Goal: Task Accomplishment & Management: Complete application form

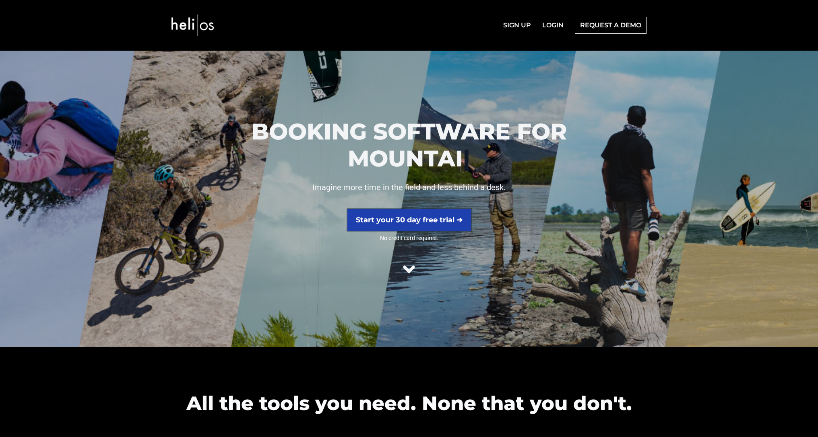
click at [457, 223] on link "Start your 30 day free trial ➔" at bounding box center [409, 220] width 124 height 22
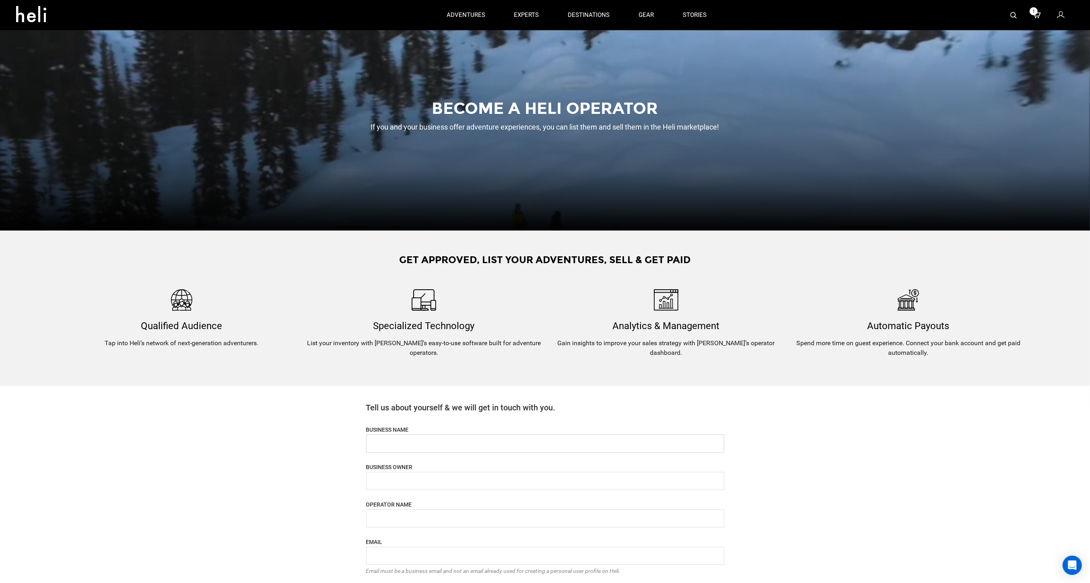
click at [463, 444] on input "name" at bounding box center [545, 444] width 358 height 18
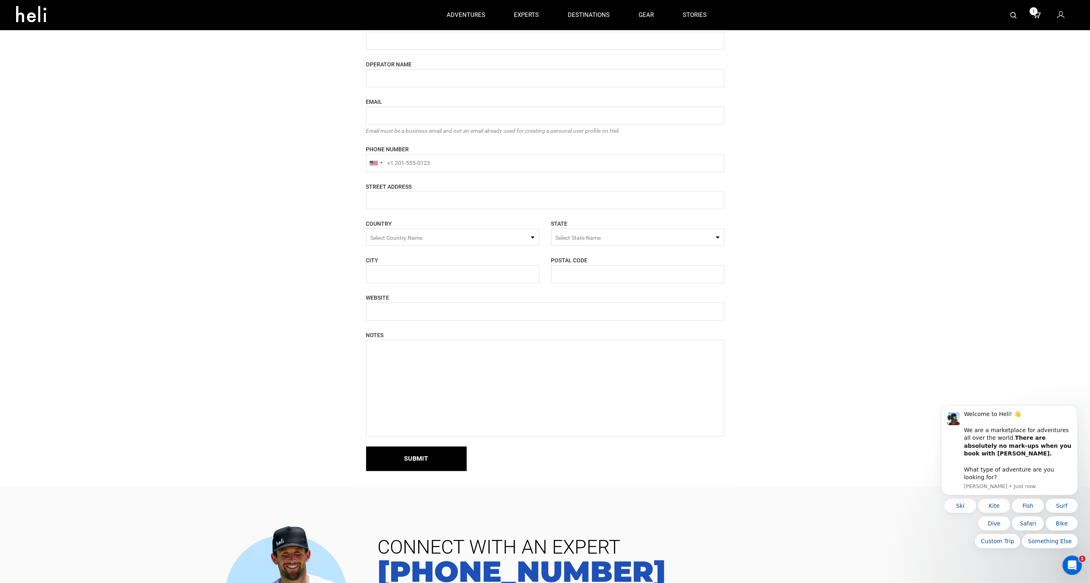
type input "Evokn"
click at [800, 397] on div "Become a heli operator If you and your business offer adventure experiences, yo…" at bounding box center [545, 24] width 1090 height 928
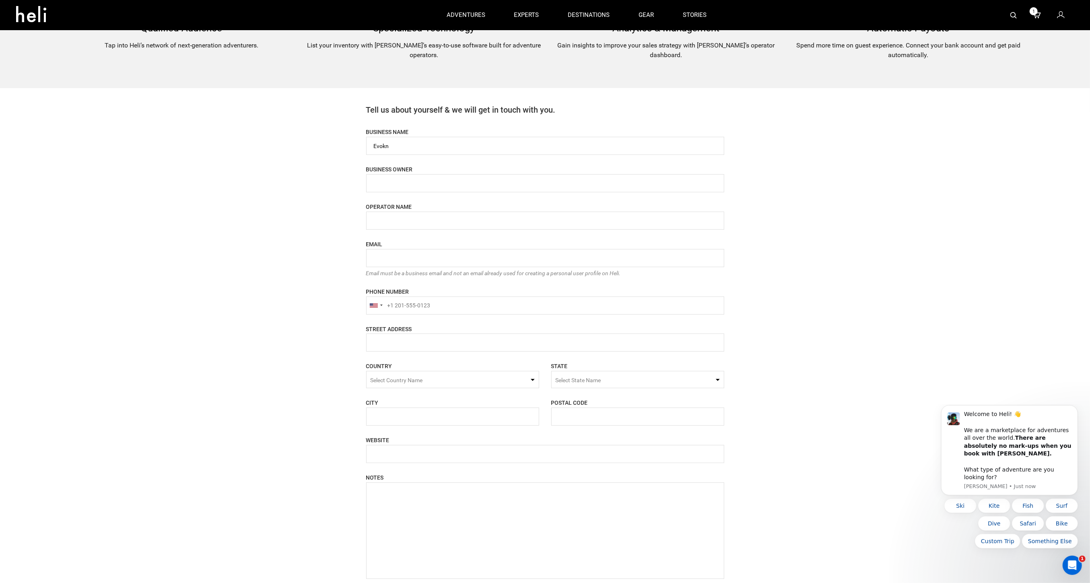
scroll to position [284, 0]
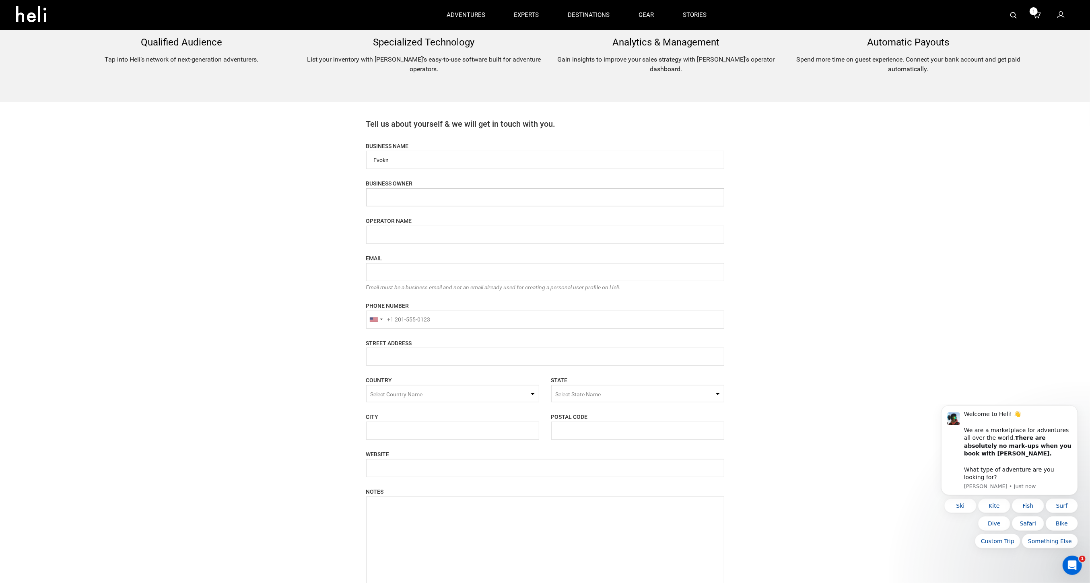
click at [405, 203] on input "name" at bounding box center [545, 197] width 358 height 18
type input "[PERSON_NAME]"
click at [419, 233] on input "name" at bounding box center [545, 235] width 358 height 18
type input "T"
drag, startPoint x: 393, startPoint y: 161, endPoint x: 344, endPoint y: 161, distance: 48.7
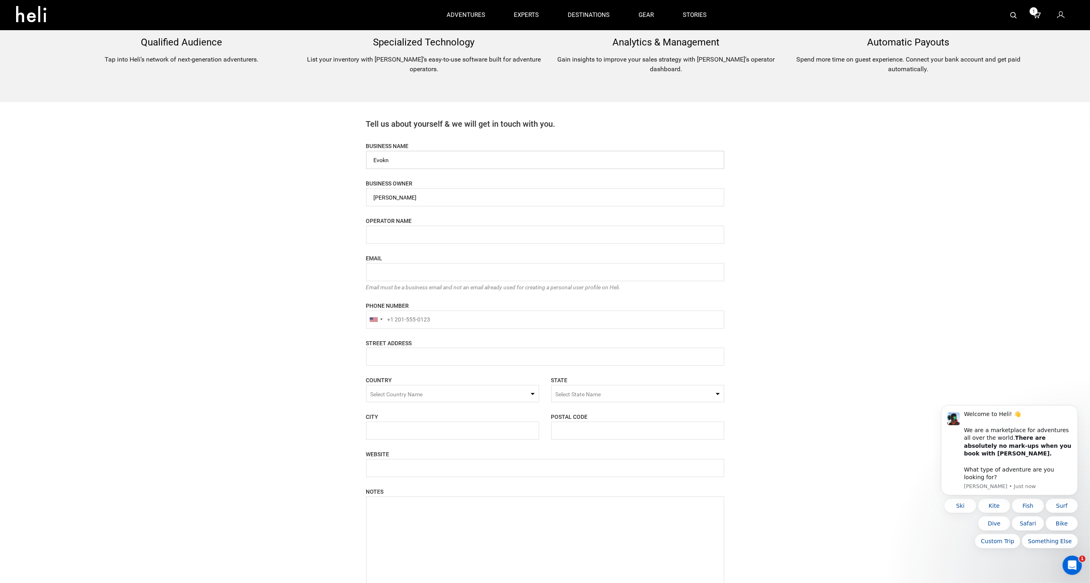
click at [344, 161] on div "Become a heli operator If you and your business offer adventure experiences, yo…" at bounding box center [545, 180] width 1090 height 928
drag, startPoint x: 412, startPoint y: 196, endPoint x: 351, endPoint y: 197, distance: 60.4
click at [351, 197] on div "Tell us about yourself & we will get in touch with you. BUSINESS NAME Please en…" at bounding box center [545, 373] width 390 height 542
click at [427, 161] on input "name" at bounding box center [545, 160] width 358 height 18
type input "consulting for new operator"
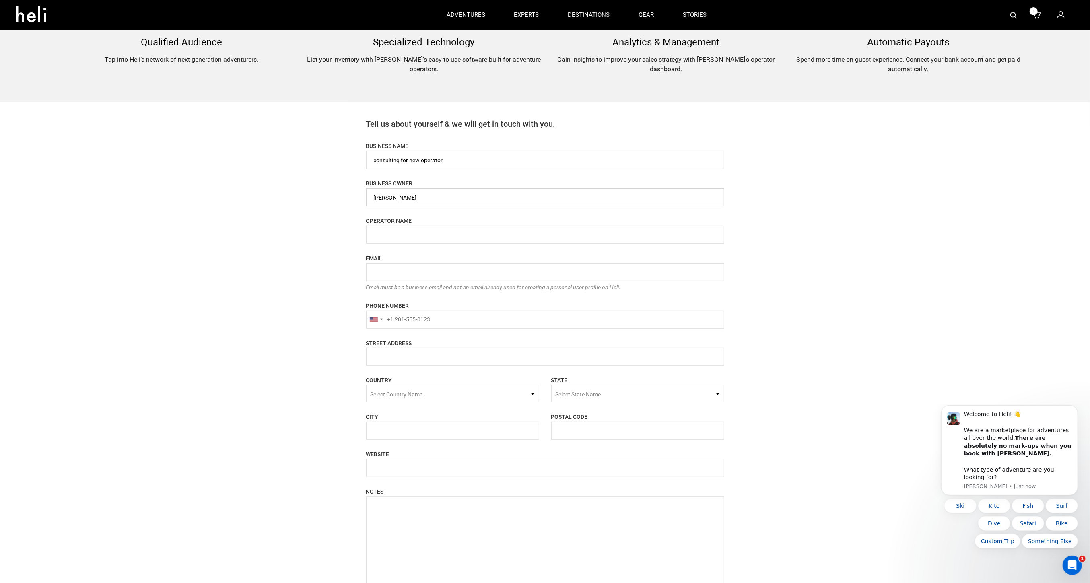
click at [407, 196] on input "name" at bounding box center [545, 197] width 358 height 18
click at [410, 239] on input "name" at bounding box center [545, 235] width 358 height 18
drag, startPoint x: 424, startPoint y: 197, endPoint x: 336, endPoint y: 201, distance: 87.8
click at [336, 201] on div "Become a heli operator If you and your business offer adventure experiences, yo…" at bounding box center [545, 180] width 1090 height 928
drag, startPoint x: 418, startPoint y: 196, endPoint x: 347, endPoint y: 195, distance: 71.2
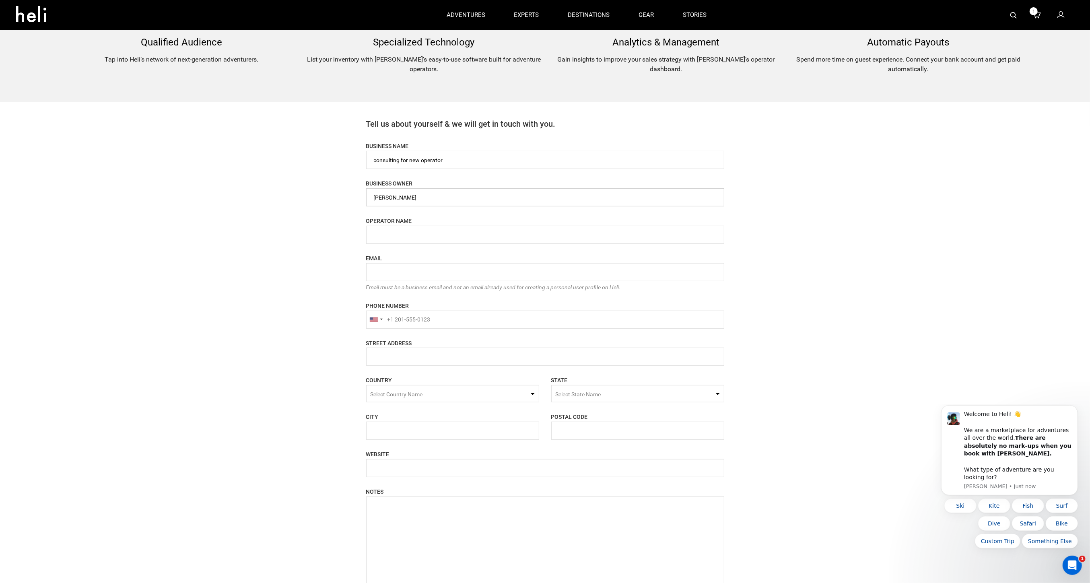
click at [347, 195] on div "Become a heli operator If you and your business offer adventure experiences, yo…" at bounding box center [545, 180] width 1090 height 928
type input "evokn"
click at [386, 233] on input "name" at bounding box center [545, 235] width 358 height 18
type input "[PERSON_NAME]"
click at [382, 274] on input "email" at bounding box center [545, 272] width 358 height 18
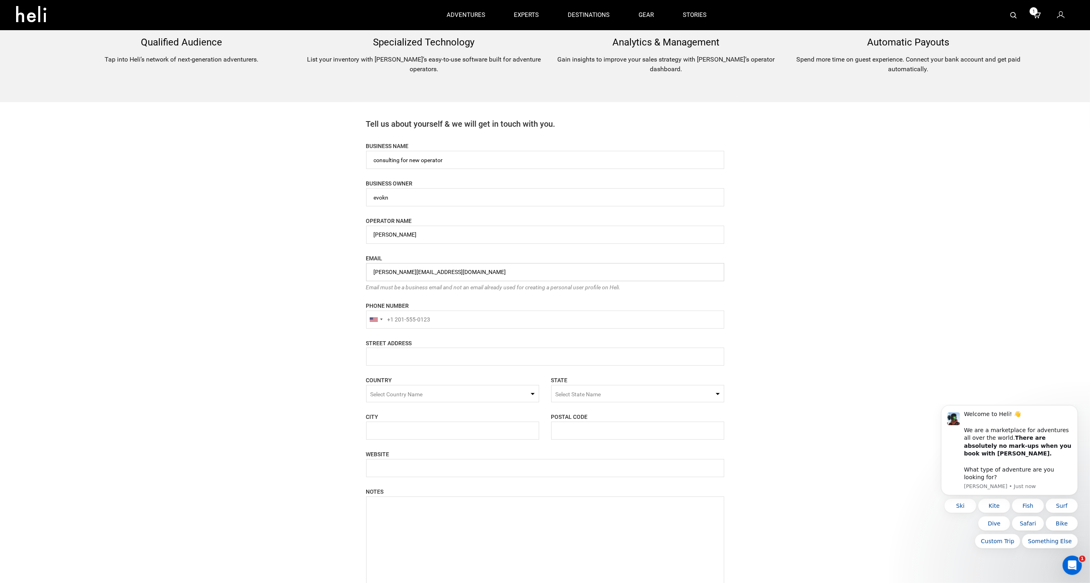
type input "[PERSON_NAME][EMAIL_ADDRESS][DOMAIN_NAME]"
drag, startPoint x: 457, startPoint y: 161, endPoint x: 402, endPoint y: 162, distance: 54.7
click at [401, 163] on input "name" at bounding box center [545, 160] width 358 height 18
click at [450, 157] on input "name" at bounding box center [545, 160] width 358 height 18
click at [442, 161] on input "name" at bounding box center [545, 160] width 358 height 18
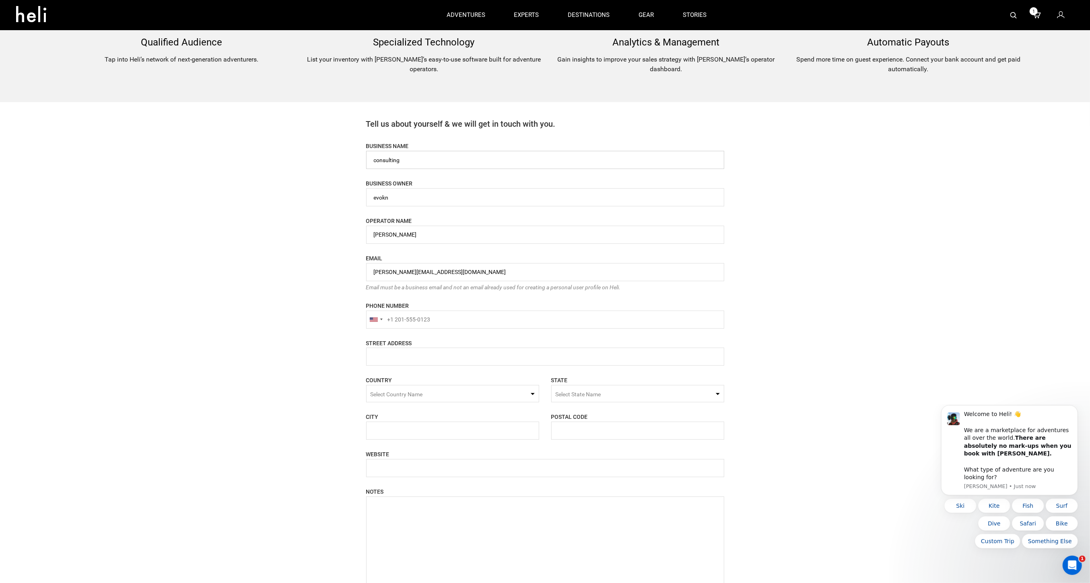
type input "consulting"
click at [424, 200] on input "name" at bounding box center [545, 197] width 358 height 18
click at [319, 230] on div "Become a heli operator If you and your business offer adventure experiences, yo…" at bounding box center [545, 180] width 1090 height 928
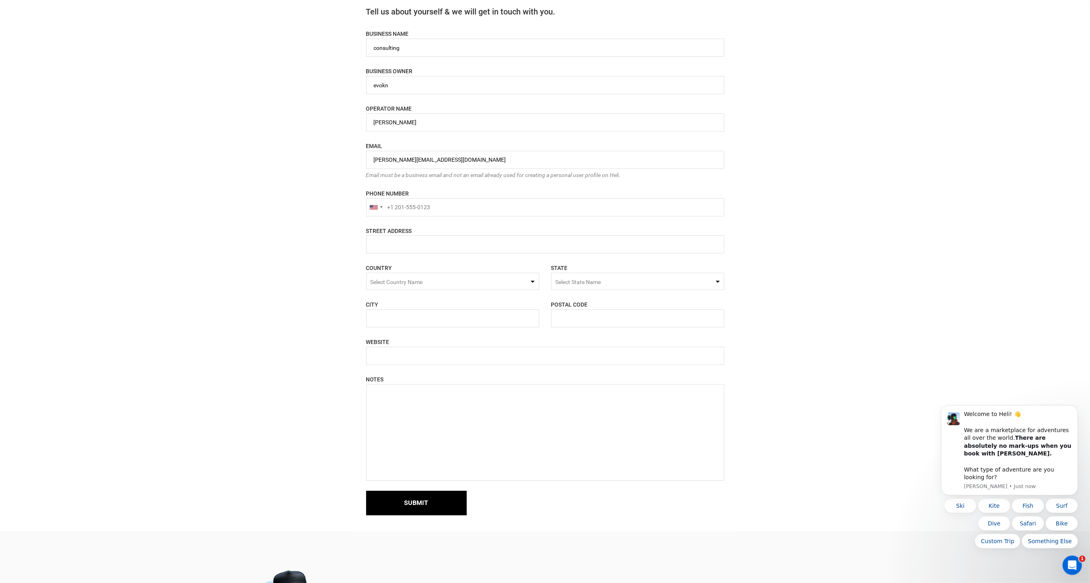
scroll to position [410, 0]
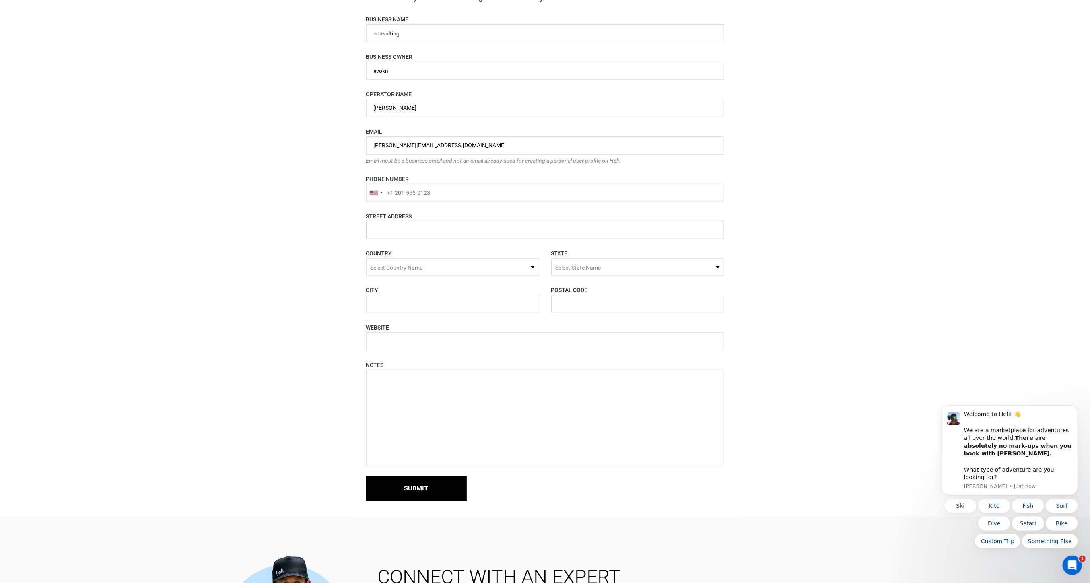
click at [405, 232] on input "name" at bounding box center [545, 230] width 358 height 18
type input "[STREET_ADDRESS]"
type input "14257539681"
type input "[GEOGRAPHIC_DATA]"
type input "98102"
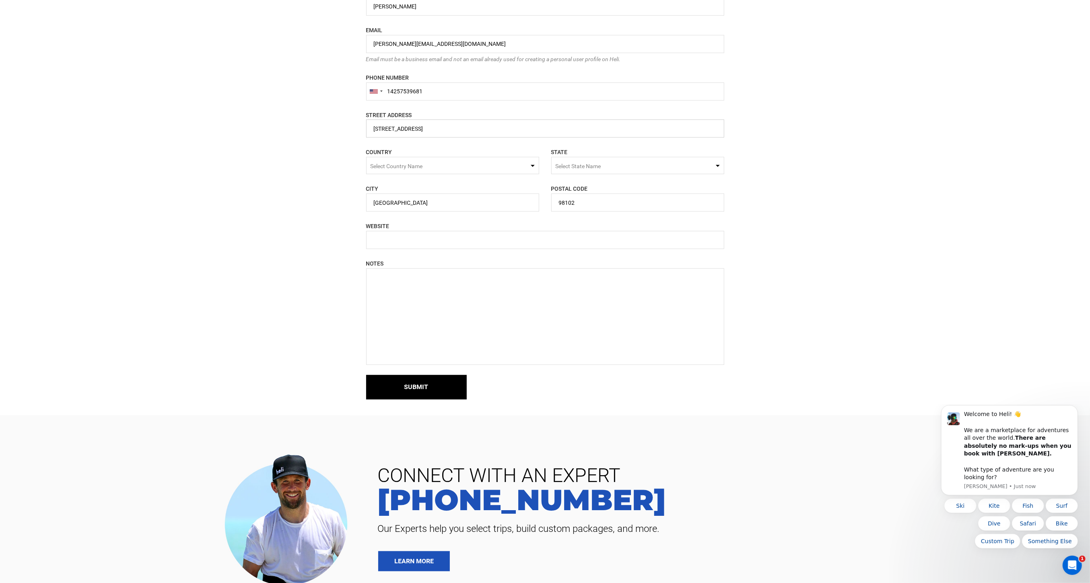
scroll to position [513, 0]
click at [401, 239] on input "text" at bounding box center [545, 239] width 358 height 18
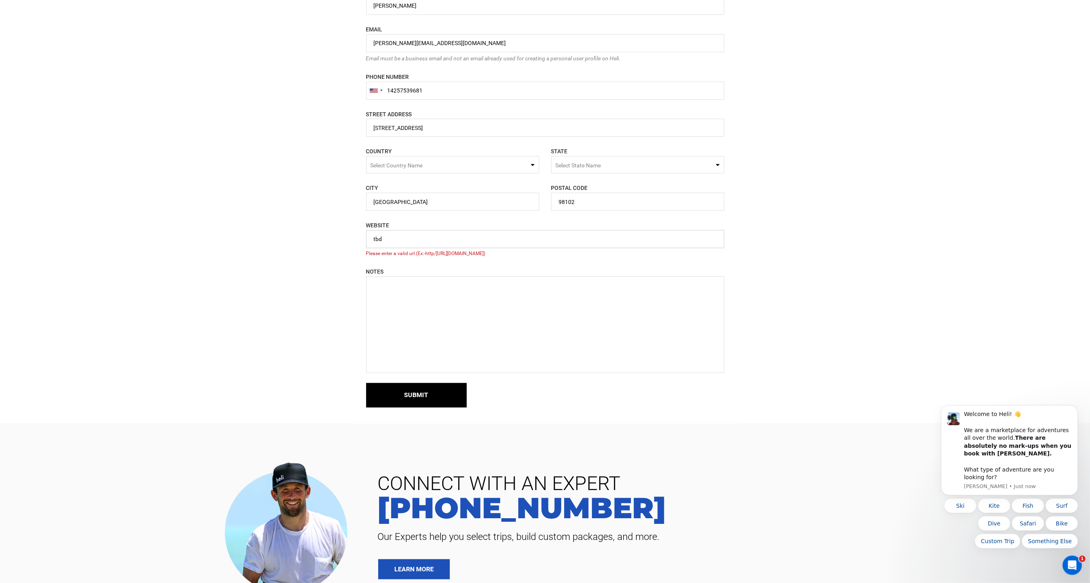
type input "tbd"
click at [412, 334] on textarea at bounding box center [545, 324] width 358 height 97
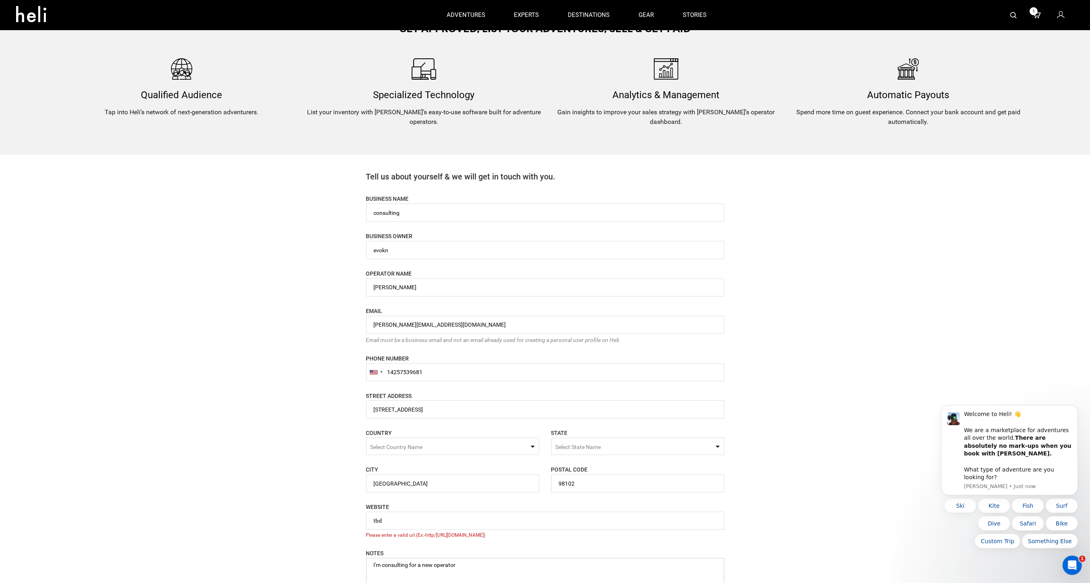
scroll to position [210, 0]
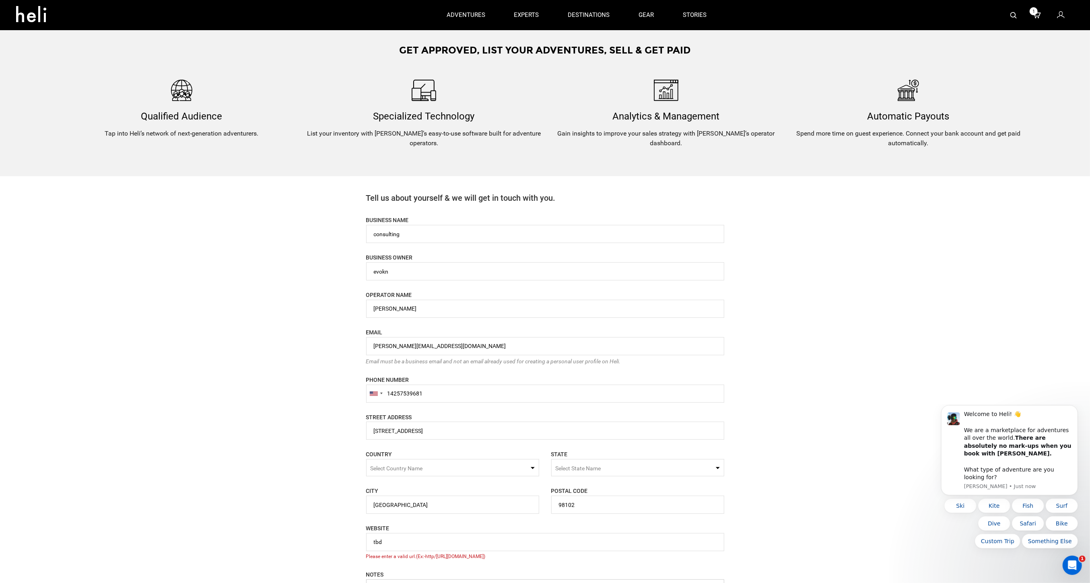
type textarea "I'm consulting for a new operator"
click at [410, 346] on input "[PERSON_NAME][EMAIL_ADDRESS][DOMAIN_NAME]" at bounding box center [545, 346] width 358 height 18
drag, startPoint x: 427, startPoint y: 347, endPoint x: 294, endPoint y: 343, distance: 132.5
click at [294, 343] on div "Become a heli operator If you and your business offer adventure experiences, yo…" at bounding box center [545, 258] width 1090 height 936
type input "[EMAIL_ADDRESS][DOMAIN_NAME]"
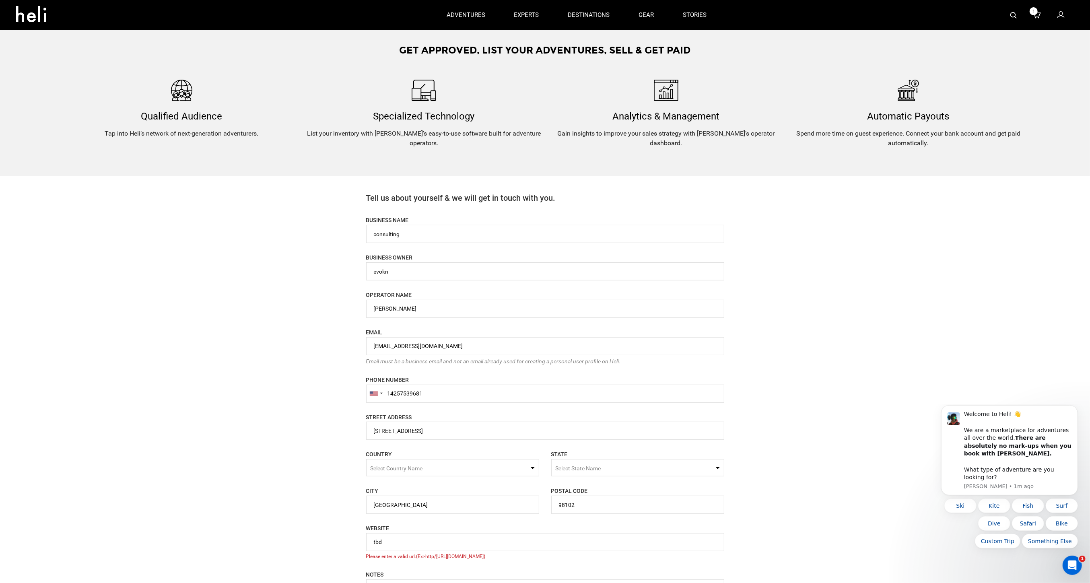
click at [232, 324] on div "Become a heli operator If you and your business offer adventure experiences, yo…" at bounding box center [545, 258] width 1090 height 936
drag, startPoint x: 415, startPoint y: 307, endPoint x: 311, endPoint y: 306, distance: 104.6
click at [311, 306] on div "Become a heli operator If you and your business offer adventure experiences, yo…" at bounding box center [545, 258] width 1090 height 936
drag, startPoint x: 401, startPoint y: 276, endPoint x: 324, endPoint y: 276, distance: 77.7
click at [324, 276] on div "Become a heli operator If you and your business offer adventure experiences, yo…" at bounding box center [545, 258] width 1090 height 936
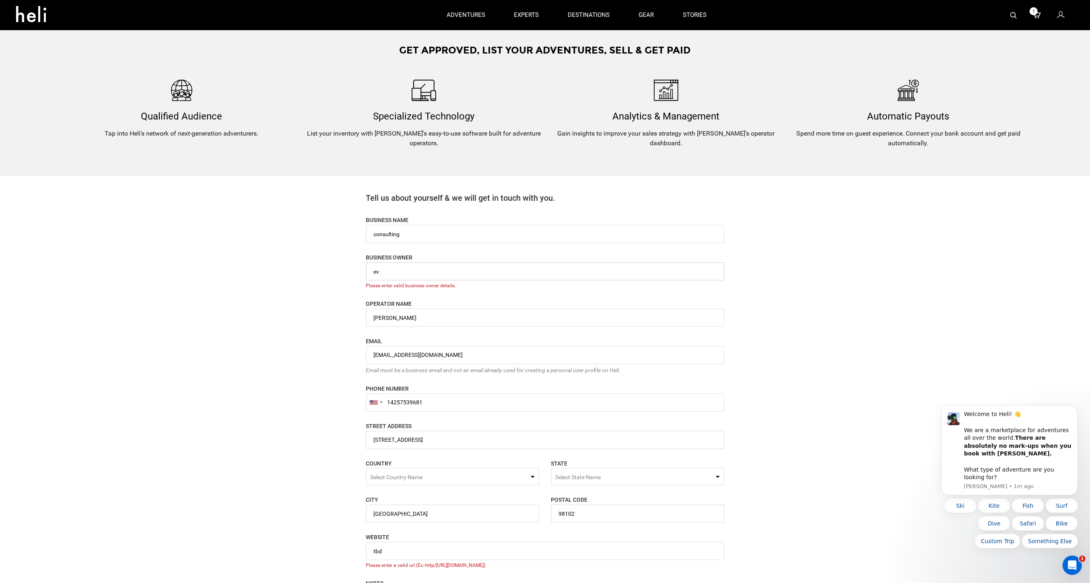
type input "e"
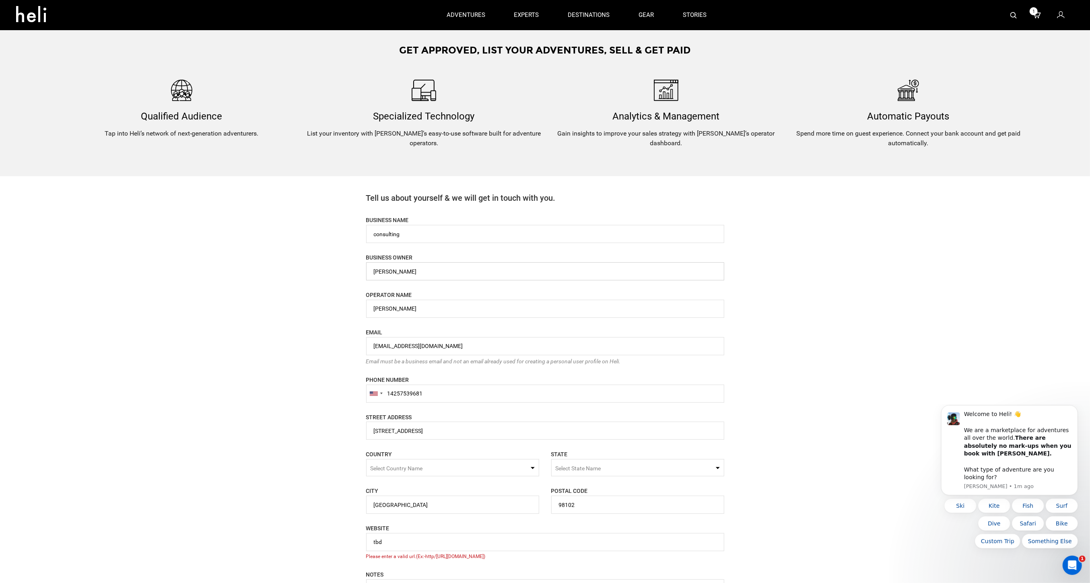
type input "[PERSON_NAME]"
drag, startPoint x: 421, startPoint y: 312, endPoint x: 320, endPoint y: 295, distance: 103.1
click at [320, 295] on div "Become a heli operator If you and your business offer adventure experiences, yo…" at bounding box center [545, 258] width 1090 height 936
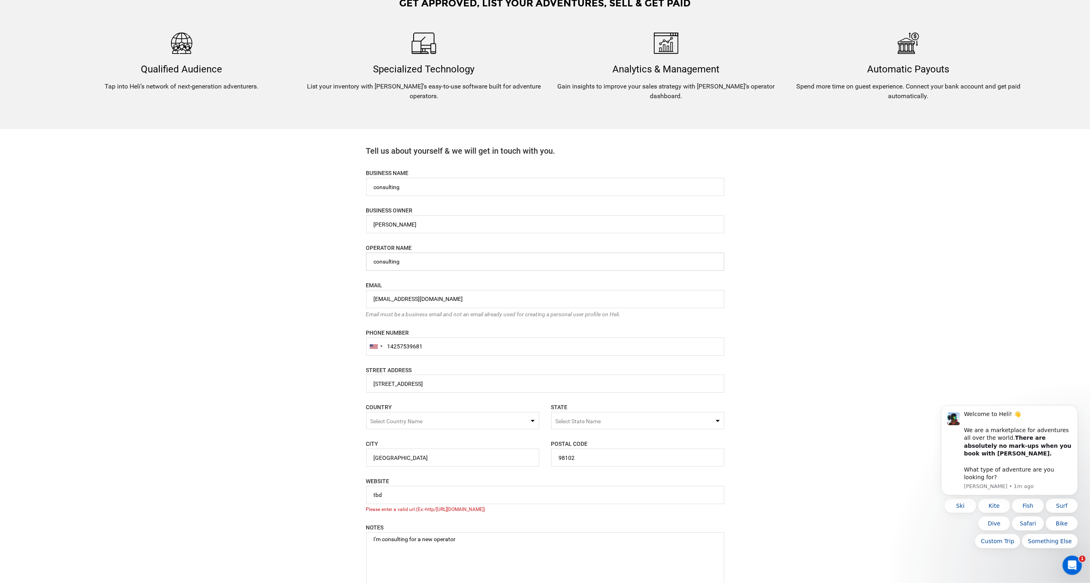
scroll to position [258, 0]
type input "consulting"
drag, startPoint x: 422, startPoint y: 184, endPoint x: 282, endPoint y: 184, distance: 140.5
click at [282, 184] on div "Become a heli operator If you and your business offer adventure experiences, yo…" at bounding box center [545, 210] width 1090 height 936
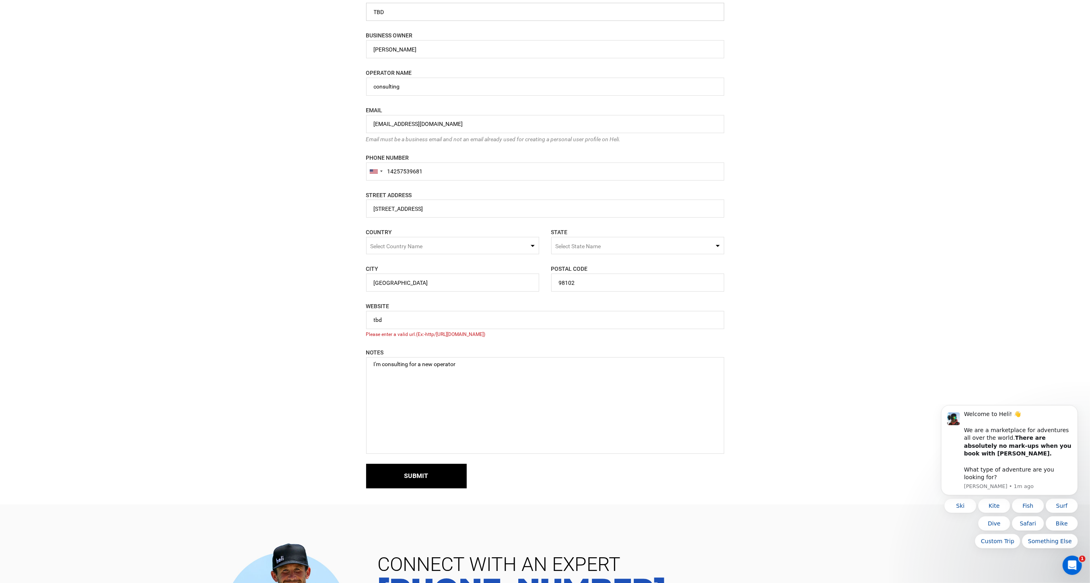
scroll to position [434, 0]
type input "TBD"
click at [477, 365] on textarea "I'm consulting for a new operator" at bounding box center [545, 403] width 358 height 97
click at [434, 364] on textarea "I'm consulting for a new operator" at bounding box center [545, 403] width 358 height 97
click at [515, 363] on textarea "I'm consulting for a new heli operator" at bounding box center [545, 403] width 358 height 97
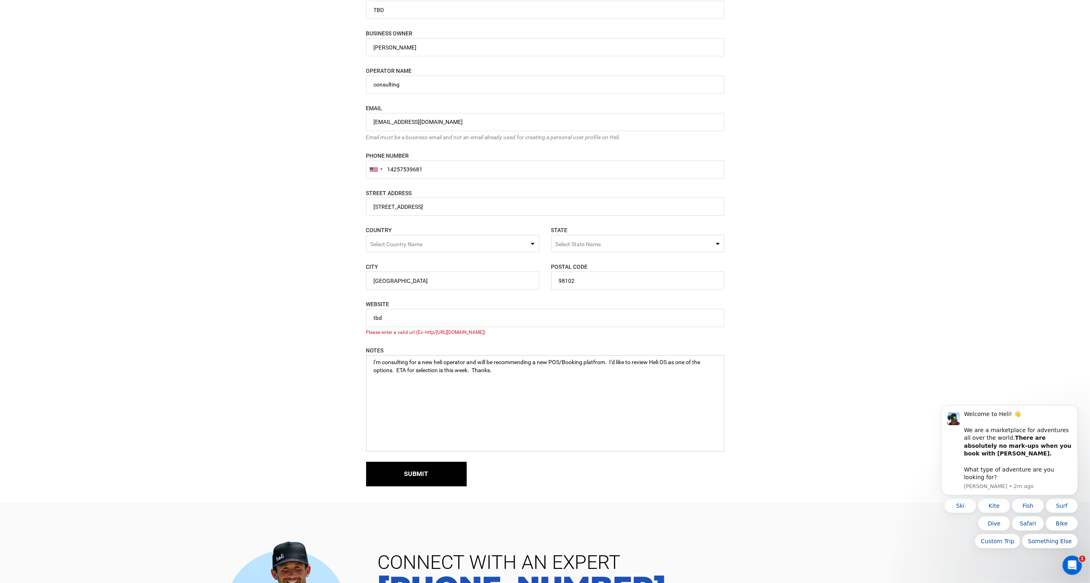
click at [476, 371] on textarea "I'm consulting for a new heli operator and will be recommending a new POS/Booki…" at bounding box center [545, 403] width 358 height 97
click at [394, 371] on textarea "I'm consulting for a new heli operator and will be recommending a new POS/Booki…" at bounding box center [545, 403] width 358 height 97
drag, startPoint x: 604, startPoint y: 386, endPoint x: 572, endPoint y: 388, distance: 32.2
click at [572, 388] on textarea "I'm consulting for a new heli operator and will be recommending a new POS/Booki…" at bounding box center [545, 403] width 358 height 97
drag, startPoint x: 497, startPoint y: 386, endPoint x: 317, endPoint y: 386, distance: 179.9
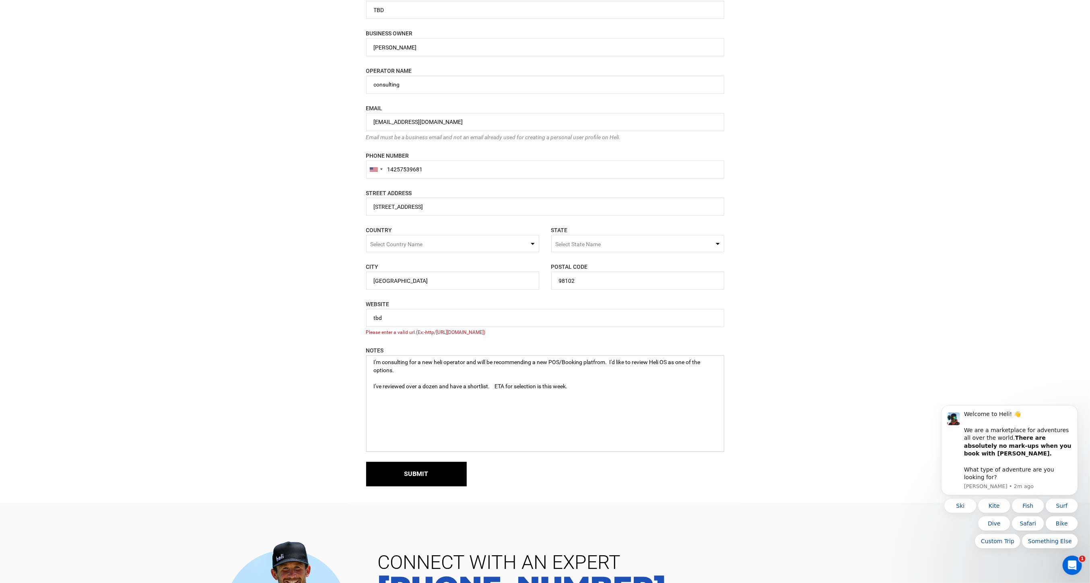
click at [317, 386] on div "Become a heli operator If you and your business offer adventure experiences, yo…" at bounding box center [545, 34] width 1090 height 936
click at [491, 373] on textarea "I'm consulting for a new heli operator and will be recommending a new POS/Booki…" at bounding box center [545, 403] width 358 height 97
click at [614, 392] on textarea "I'm consulting for a new heli operator and will be recommending a new POS/Booki…" at bounding box center [545, 403] width 358 height 97
type textarea "I'm consulting for a new heli operator and will be recommending a new POS/Booki…"
click at [448, 472] on button "Submit" at bounding box center [416, 474] width 101 height 25
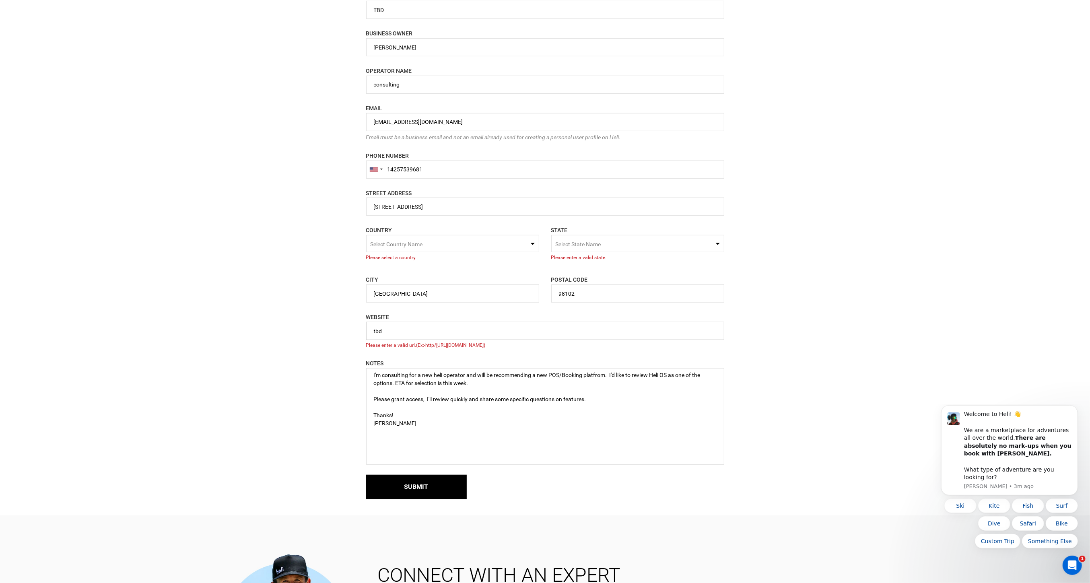
drag, startPoint x: 410, startPoint y: 330, endPoint x: 288, endPoint y: 328, distance: 122.4
click at [288, 328] on div "Become a heli operator If you and your business offer adventure experiences, yo…" at bounding box center [545, 40] width 1090 height 949
click at [422, 246] on span "Select Country Name" at bounding box center [397, 244] width 52 height 6
type input "united"
click at [405, 290] on div "[GEOGRAPHIC_DATA]" at bounding box center [453, 293] width 160 height 8
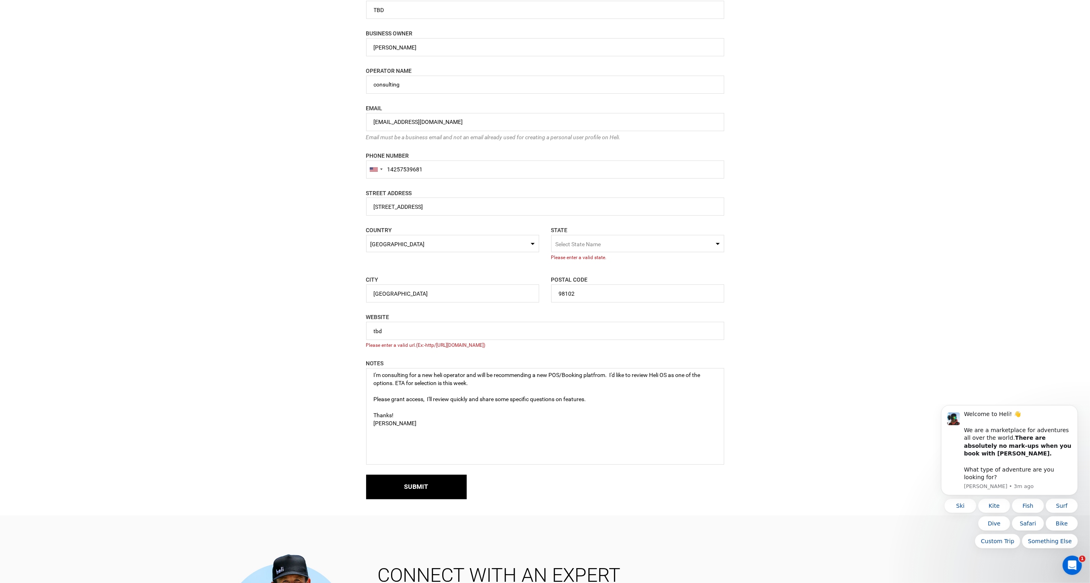
click at [628, 247] on span "Select State Name" at bounding box center [637, 243] width 173 height 17
click at [627, 293] on div "[US_STATE]" at bounding box center [638, 289] width 160 height 8
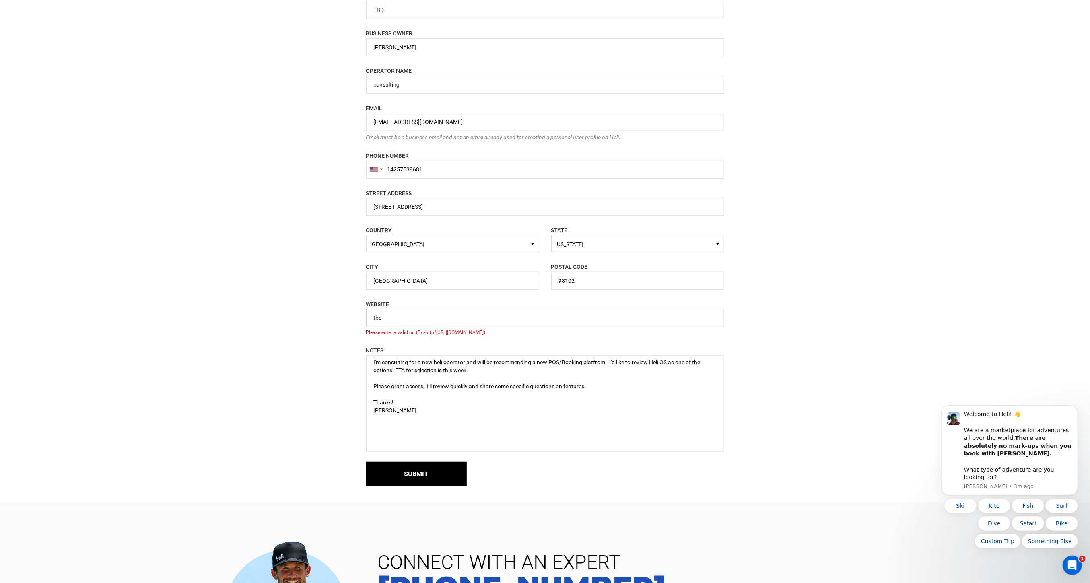
click at [431, 316] on input "tbd" at bounding box center [545, 318] width 358 height 18
drag, startPoint x: 420, startPoint y: 323, endPoint x: 319, endPoint y: 318, distance: 101.2
click at [320, 318] on div "Become a heli operator If you and your business offer adventure experiences, yo…" at bounding box center [545, 34] width 1090 height 936
click at [407, 471] on button "Submit" at bounding box center [416, 474] width 101 height 25
drag, startPoint x: 421, startPoint y: 318, endPoint x: 314, endPoint y: 318, distance: 107.0
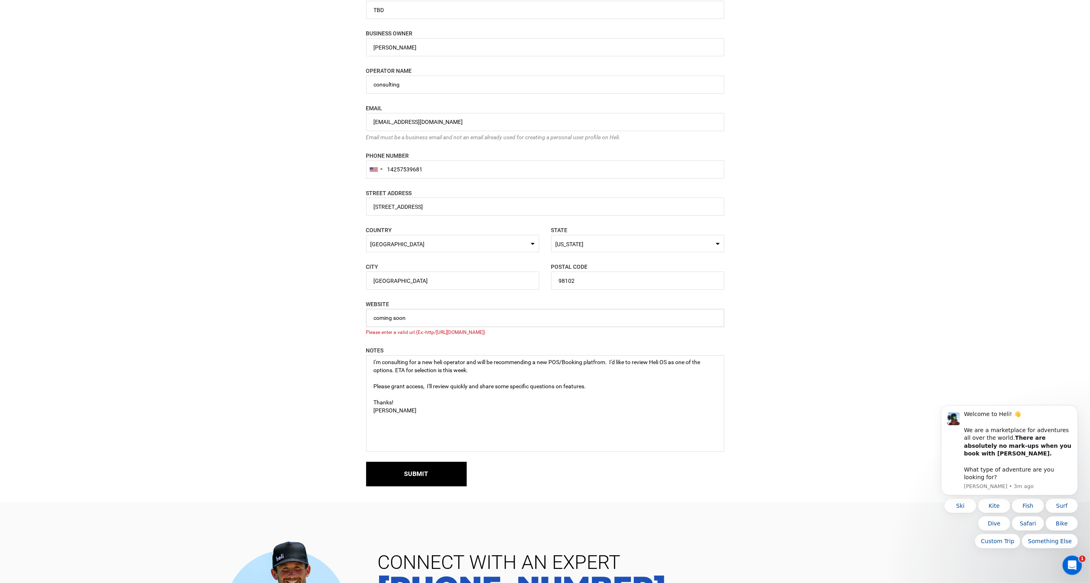
click at [314, 318] on div "Become a heli operator If you and your business offer adventure experiences, yo…" at bounding box center [545, 34] width 1090 height 936
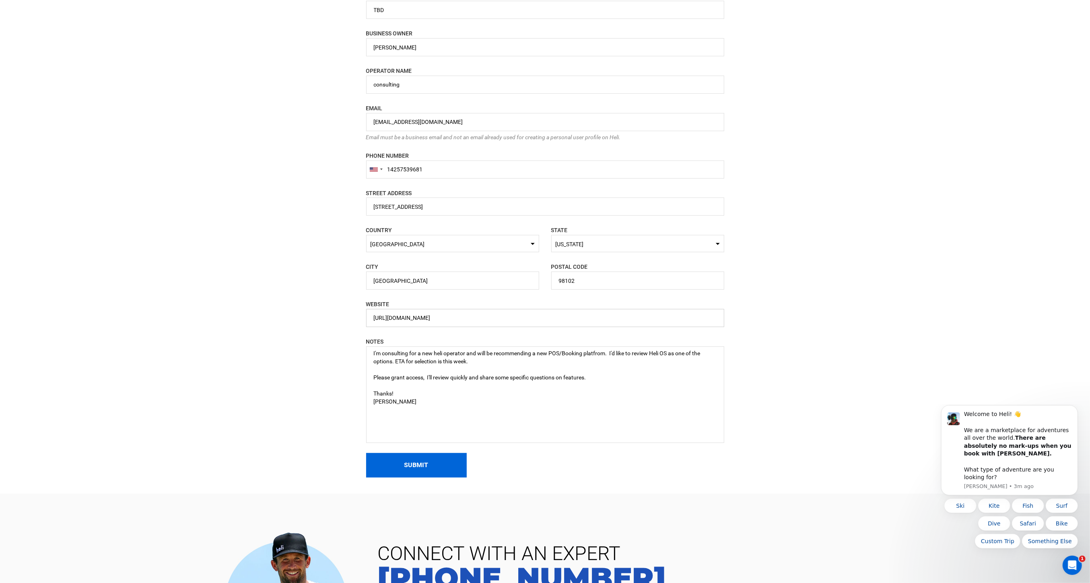
type input "[URL][DOMAIN_NAME]"
click at [396, 469] on button "Submit" at bounding box center [416, 465] width 101 height 25
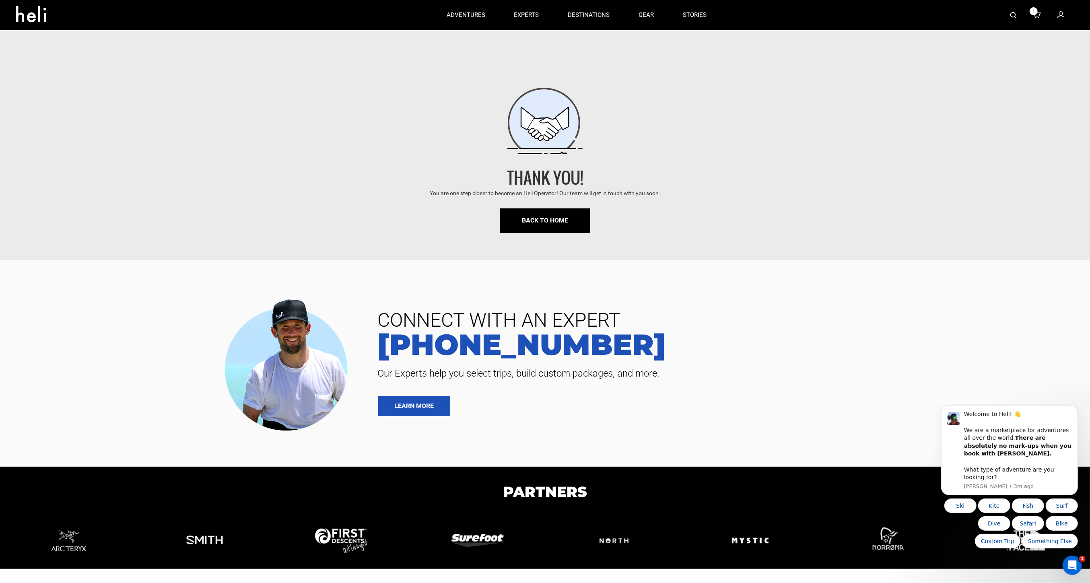
scroll to position [23, 0]
